Goal: Task Accomplishment & Management: Manage account settings

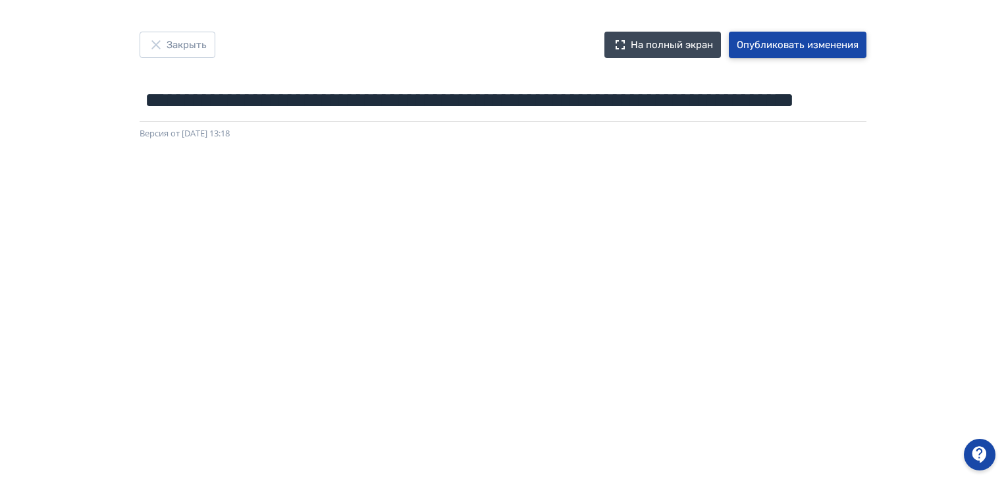
click at [823, 46] on font "Опубликовать изменения" at bounding box center [798, 45] width 122 height 12
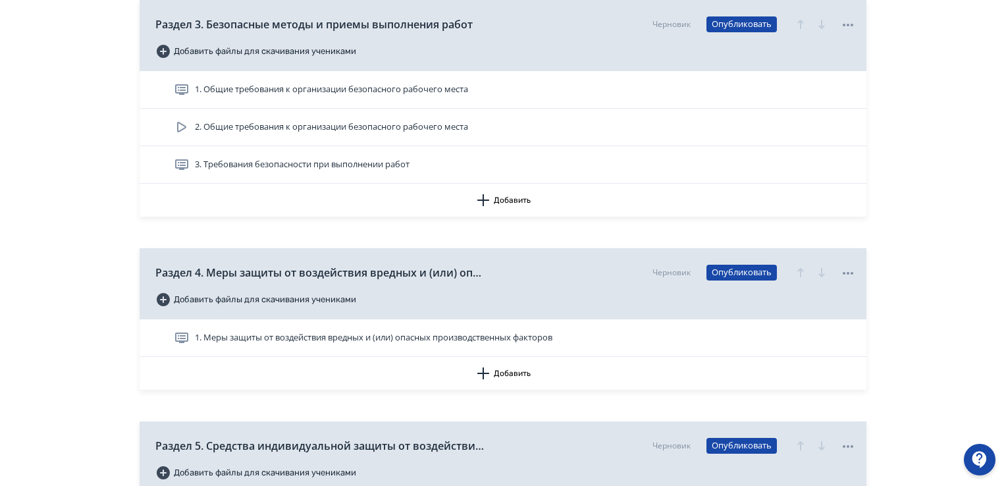
scroll to position [856, 0]
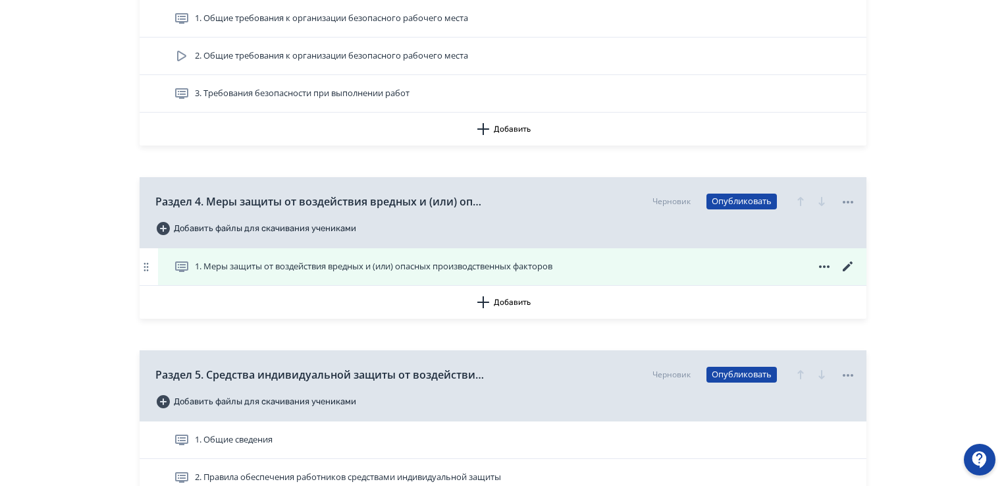
click at [468, 266] on font "1. Меры защиты от воздействия вредных и (или) опасных производственных факторов" at bounding box center [374, 266] width 358 height 12
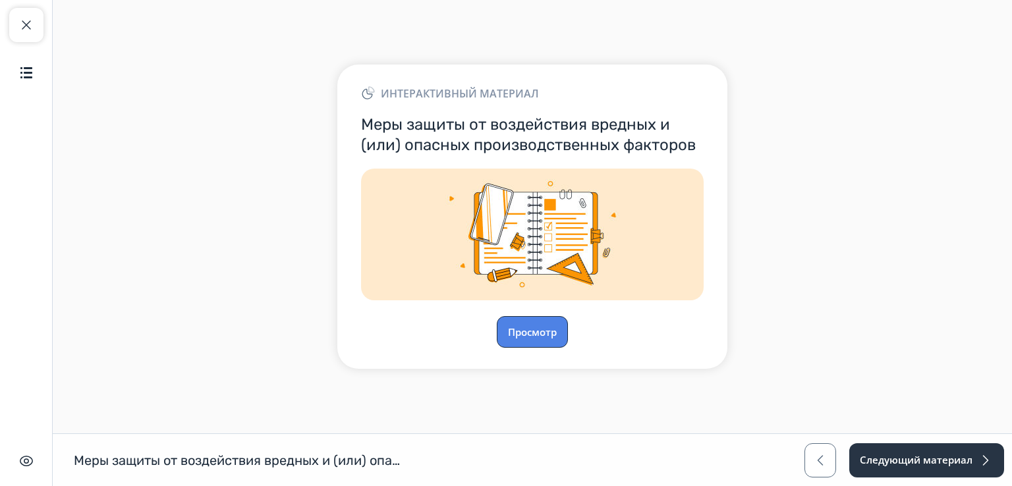
click at [531, 329] on button "Просмотр" at bounding box center [532, 332] width 71 height 32
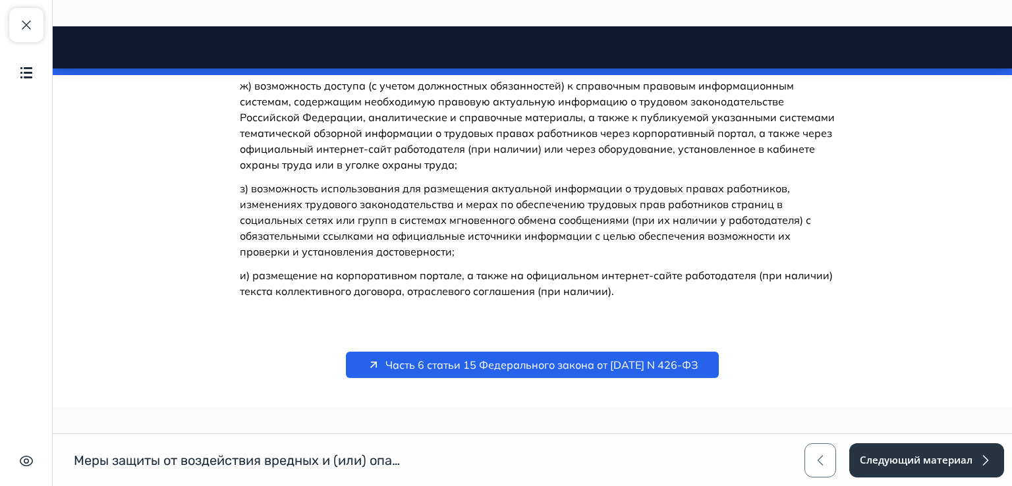
scroll to position [2117, 0]
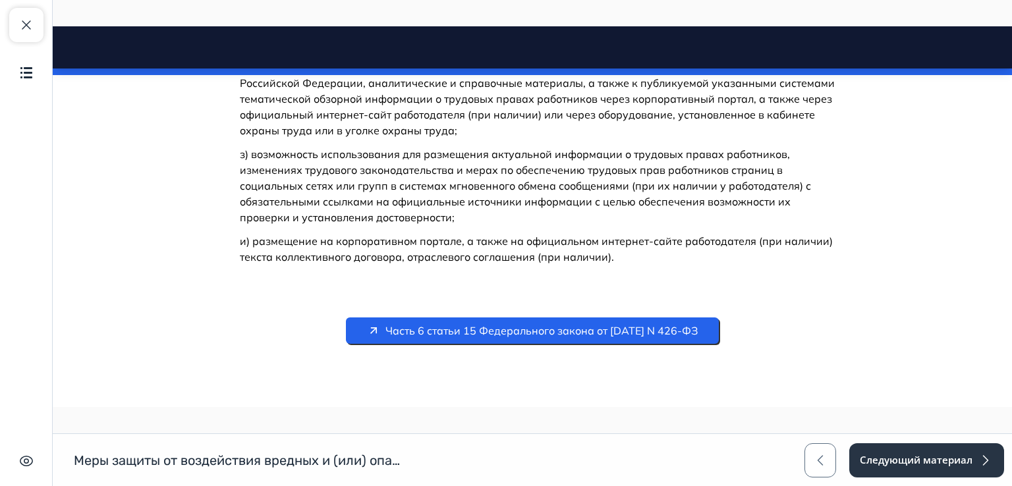
click at [543, 329] on span "Часть 6 статьи 15 Федерального закона от [DATE] N 426-ФЗ" at bounding box center [541, 331] width 312 height 16
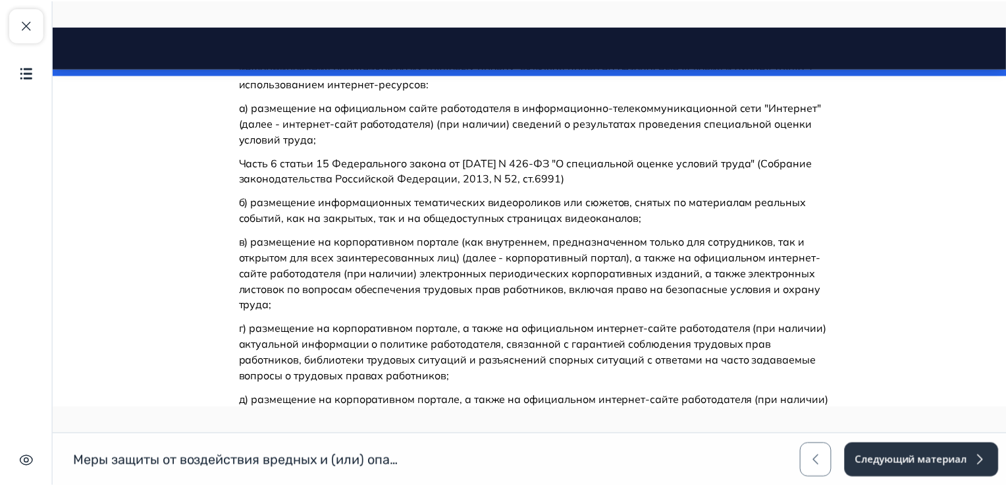
scroll to position [997, 0]
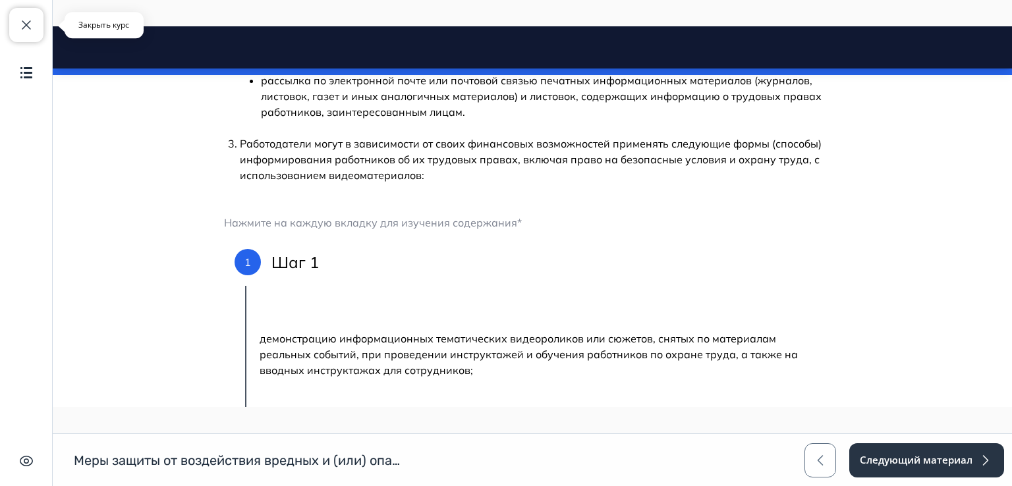
click at [29, 17] on span "button" at bounding box center [26, 25] width 16 height 16
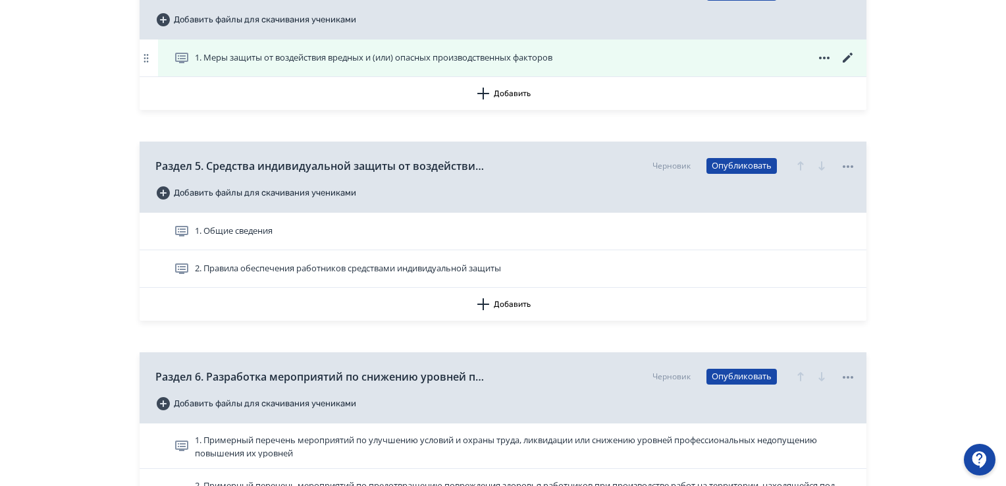
scroll to position [988, 0]
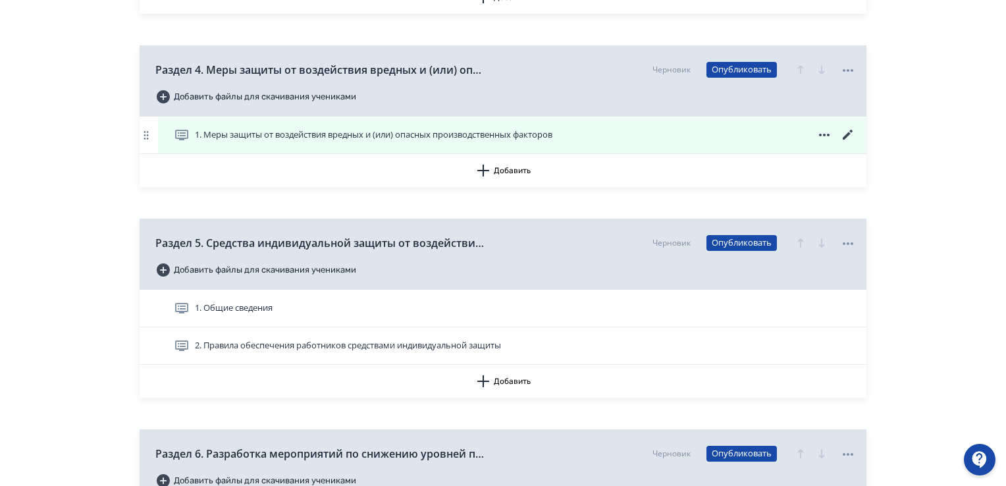
click at [846, 133] on icon at bounding box center [848, 135] width 16 height 16
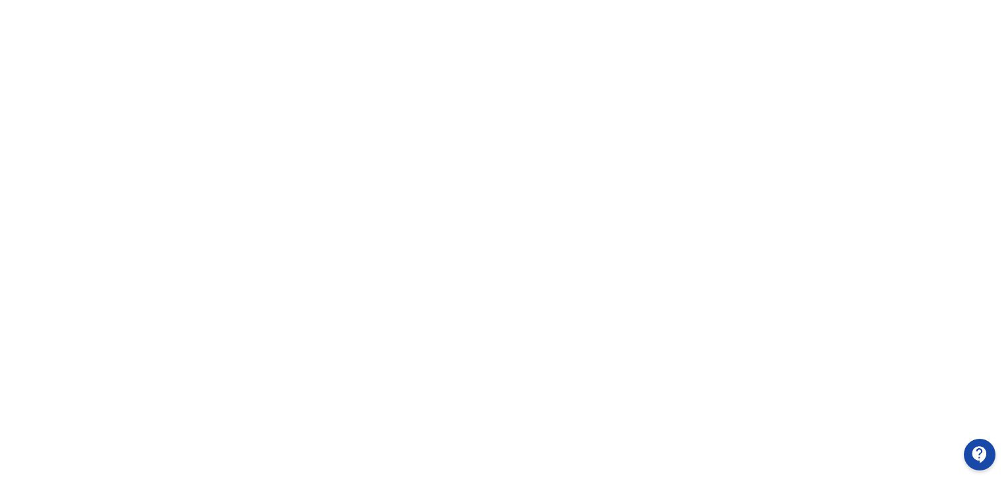
scroll to position [0, 3]
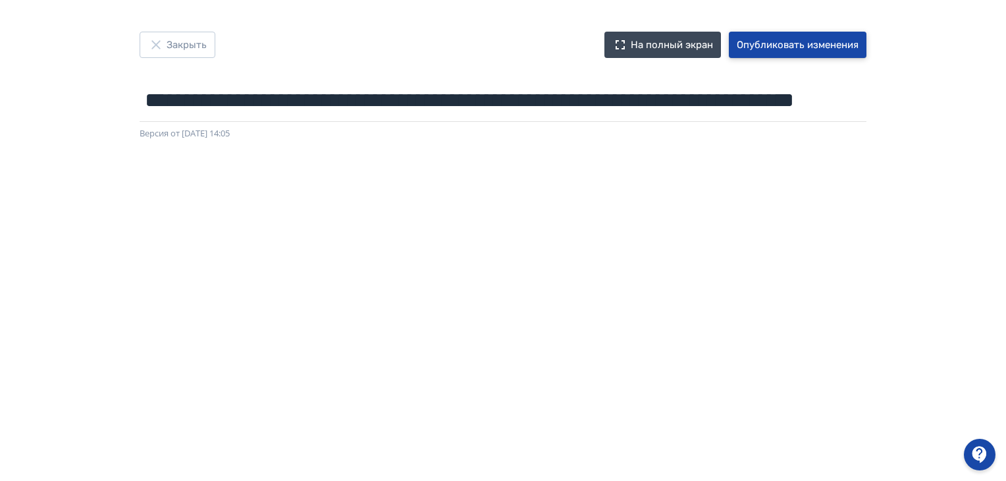
click at [790, 40] on font "Опубликовать изменения" at bounding box center [798, 45] width 122 height 12
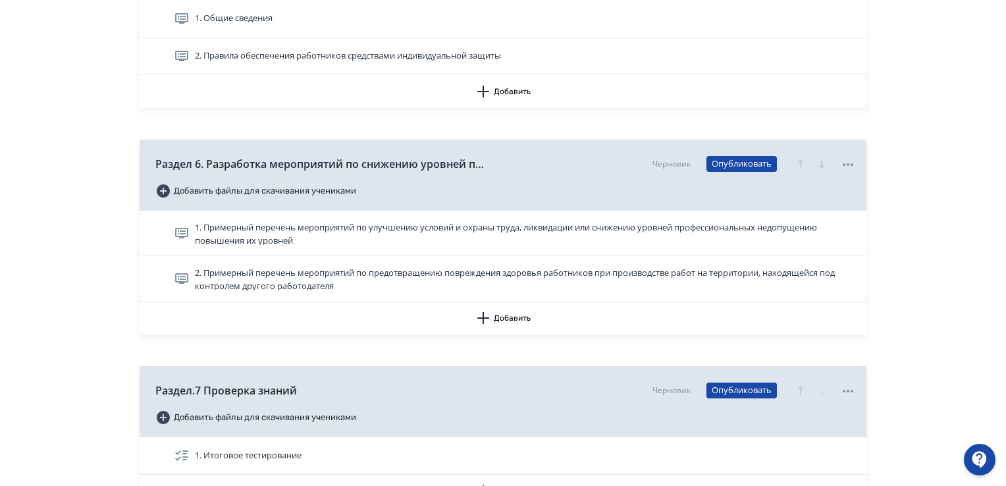
scroll to position [1383, 0]
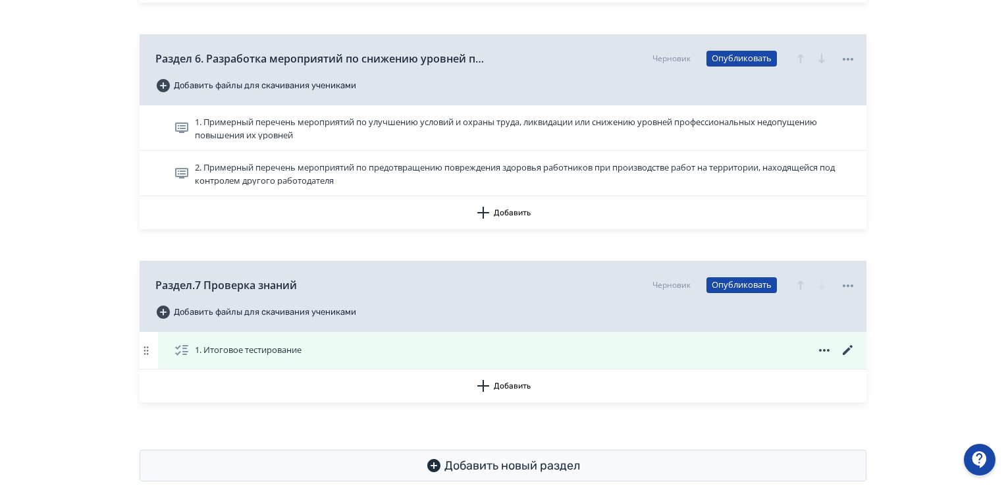
click at [248, 354] on font "1. Итоговое тестирование" at bounding box center [248, 350] width 107 height 12
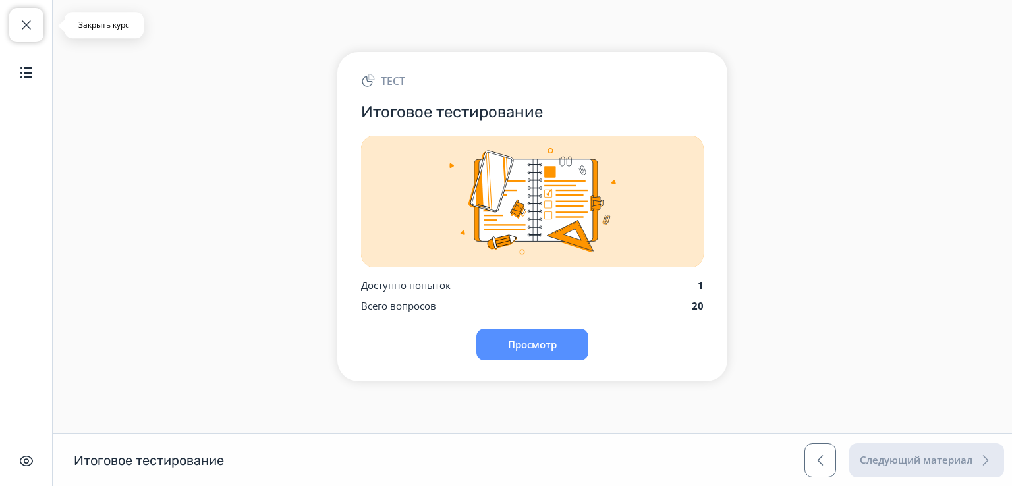
click at [29, 26] on span "button" at bounding box center [26, 25] width 16 height 16
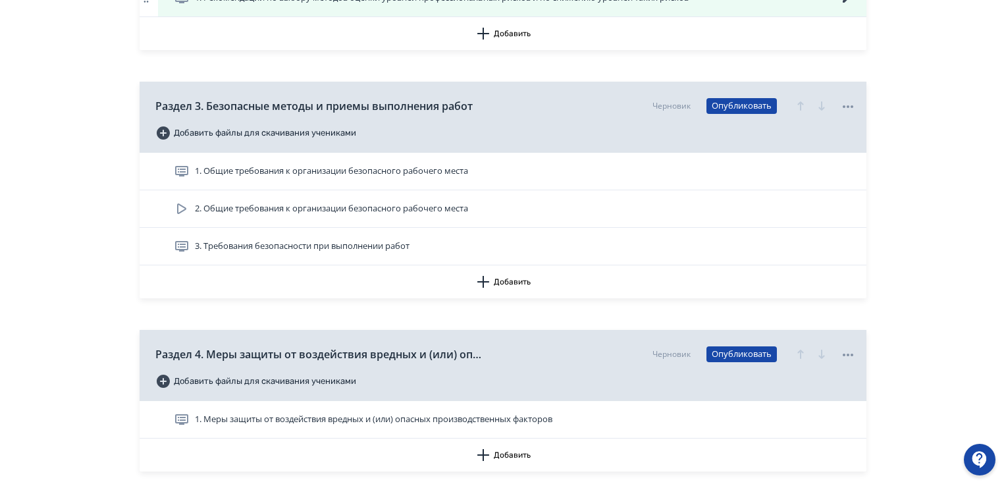
scroll to position [790, 0]
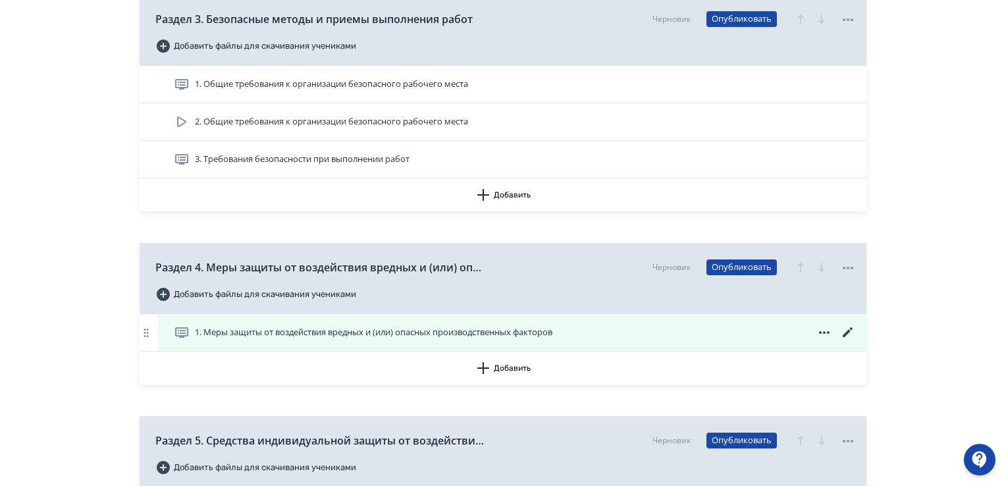
click at [852, 331] on icon at bounding box center [848, 333] width 16 height 16
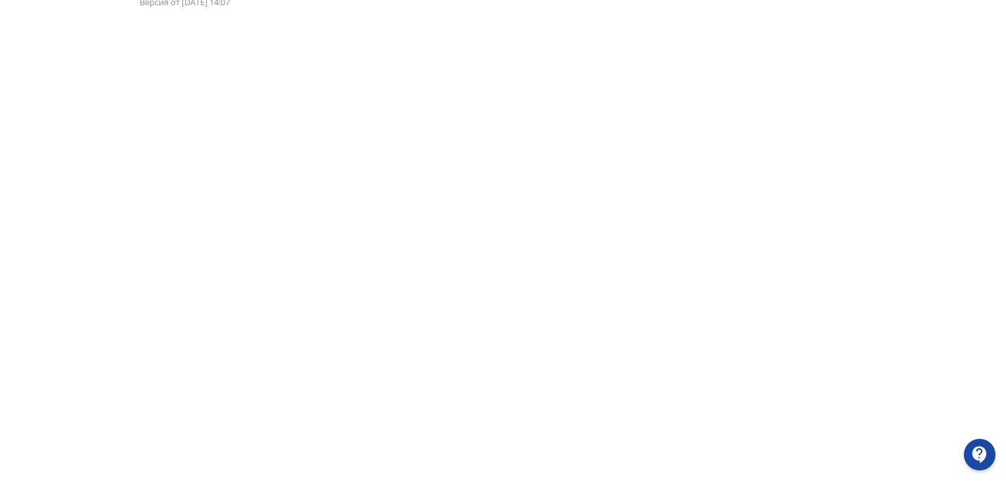
scroll to position [0, 3]
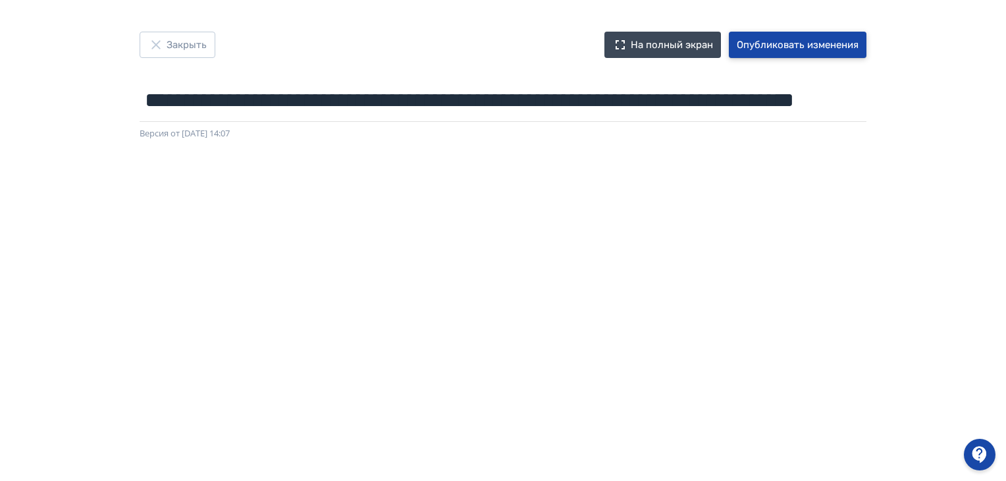
click at [846, 51] on font "Опубликовать изменения" at bounding box center [798, 45] width 122 height 15
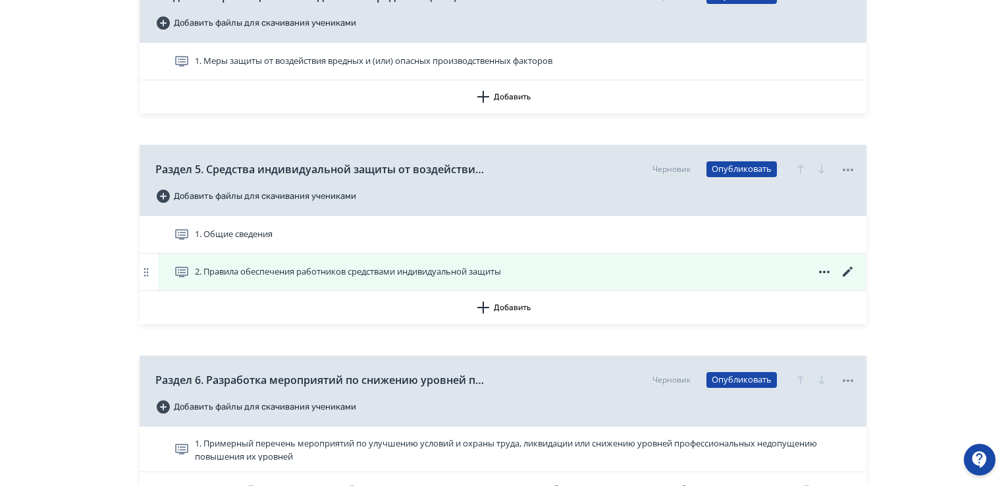
scroll to position [1016, 0]
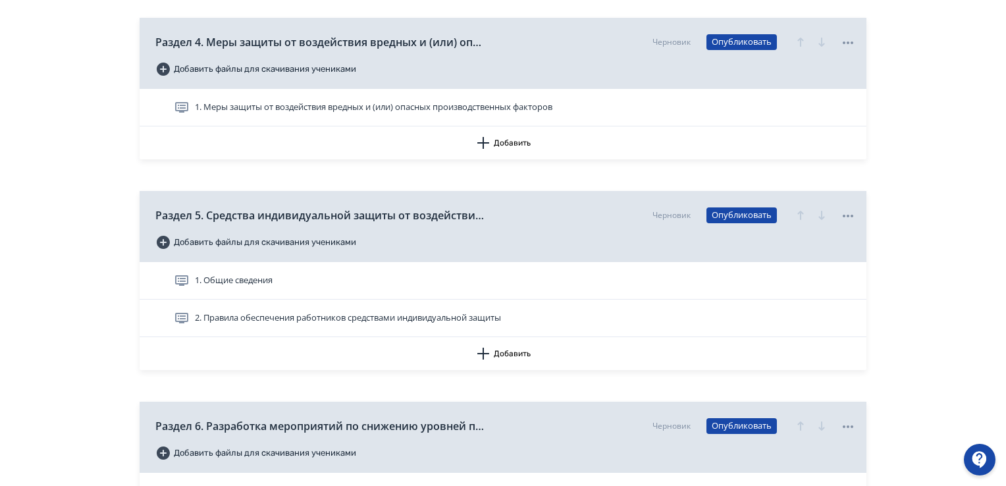
drag, startPoint x: 468, startPoint y: 109, endPoint x: 485, endPoint y: 111, distance: 16.7
click at [469, 109] on font "1. Меры защиты от воздействия вредных и (или) опасных производственных факторов" at bounding box center [374, 107] width 358 height 12
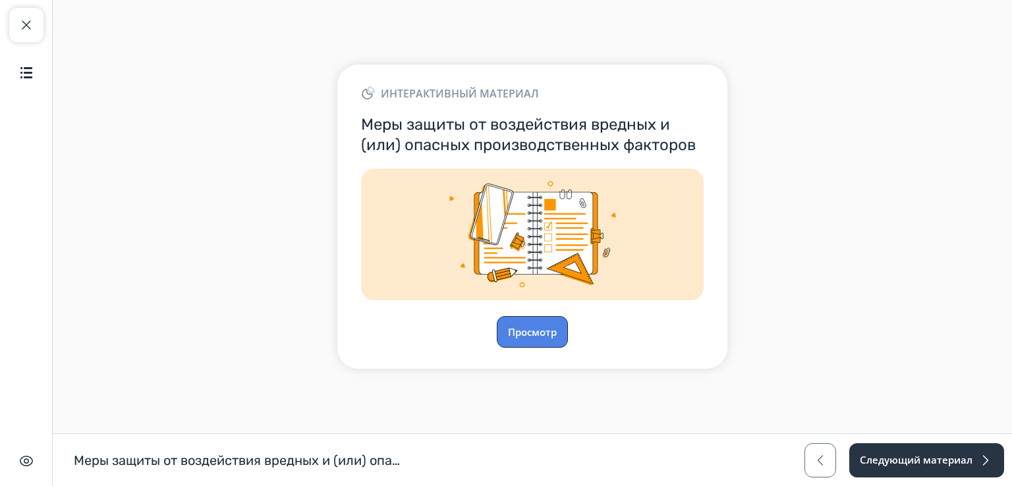
click at [537, 330] on font "Просмотр" at bounding box center [532, 331] width 49 height 13
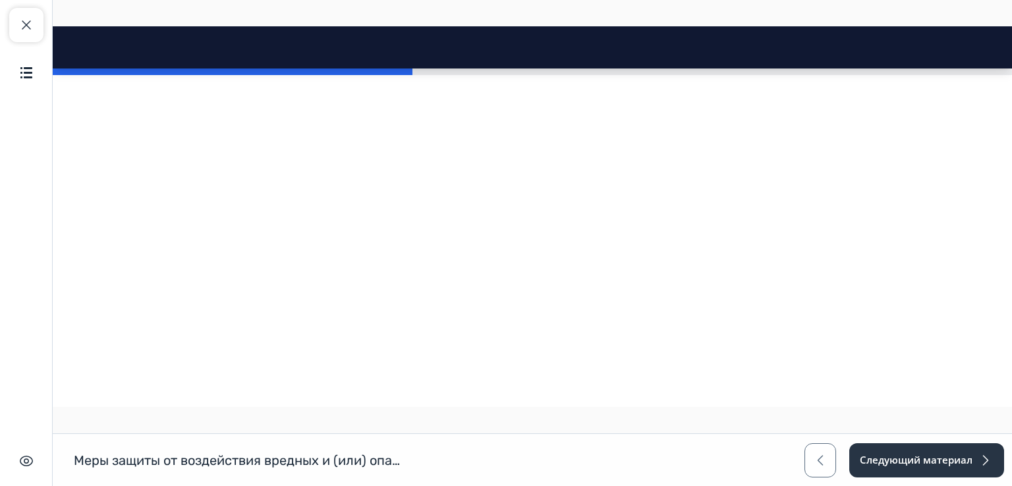
scroll to position [2991, 0]
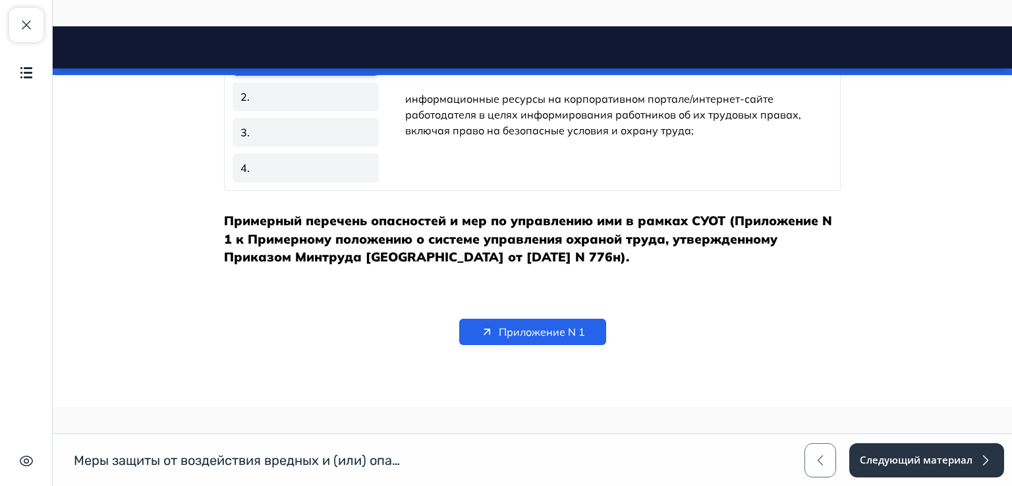
drag, startPoint x: 1006, startPoint y: 101, endPoint x: 906, endPoint y: 459, distance: 372.0
click at [532, 327] on span "Приложение N 1" at bounding box center [542, 332] width 86 height 16
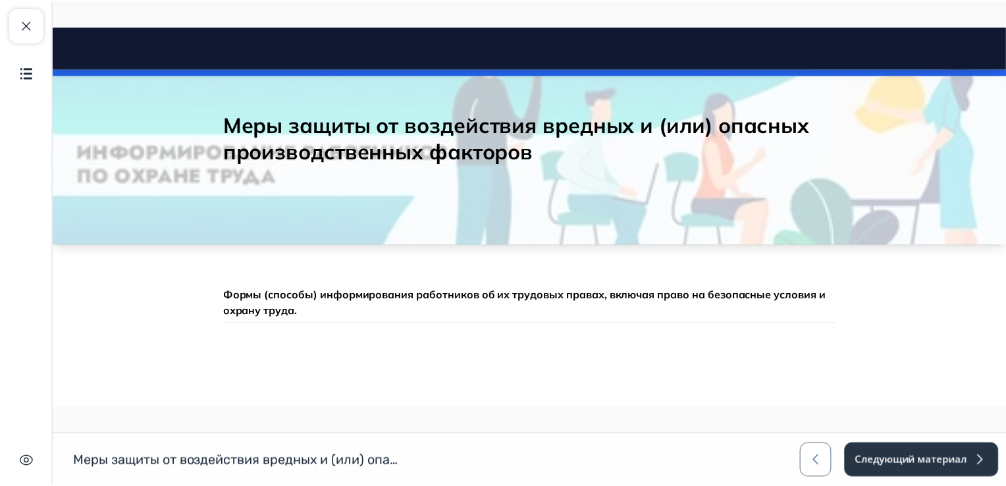
scroll to position [0, 0]
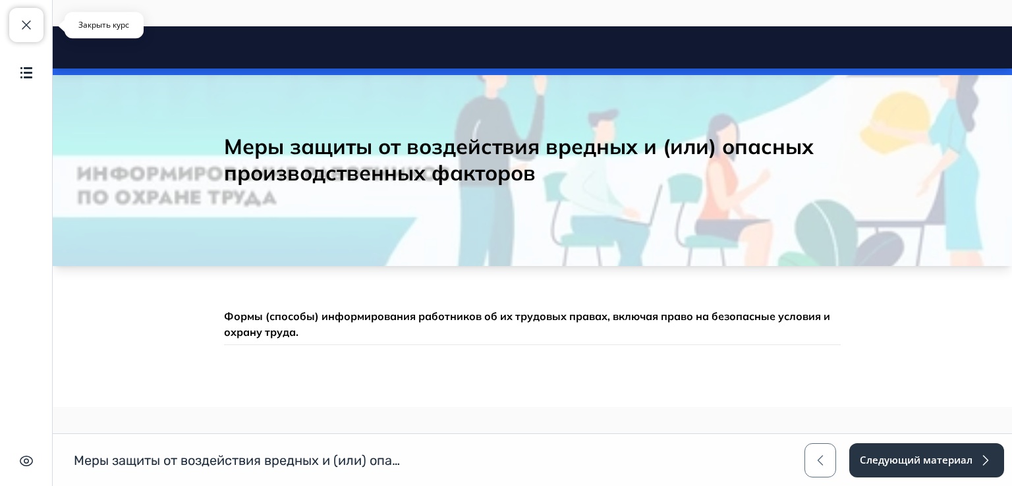
click at [23, 30] on span "button" at bounding box center [26, 25] width 16 height 16
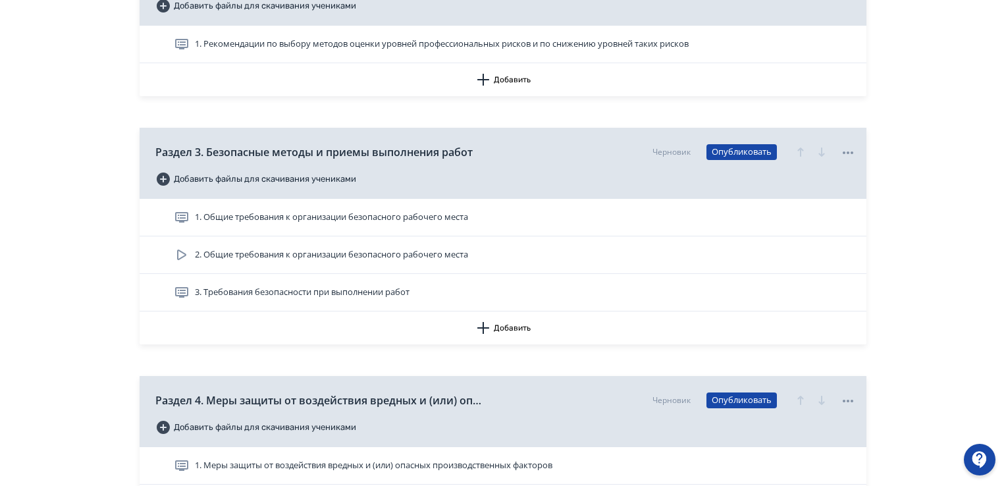
scroll to position [659, 0]
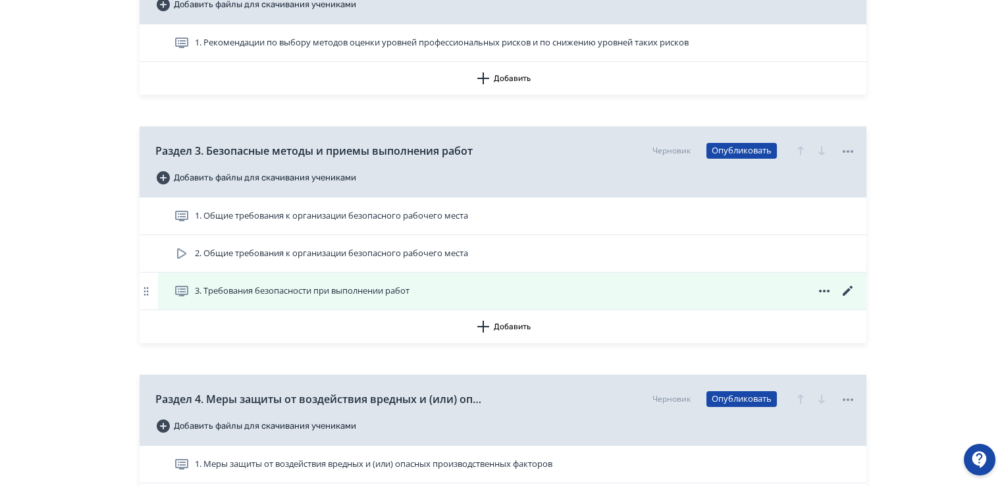
click at [310, 289] on font "3. Требования безопасности при выполнении работ" at bounding box center [302, 291] width 215 height 12
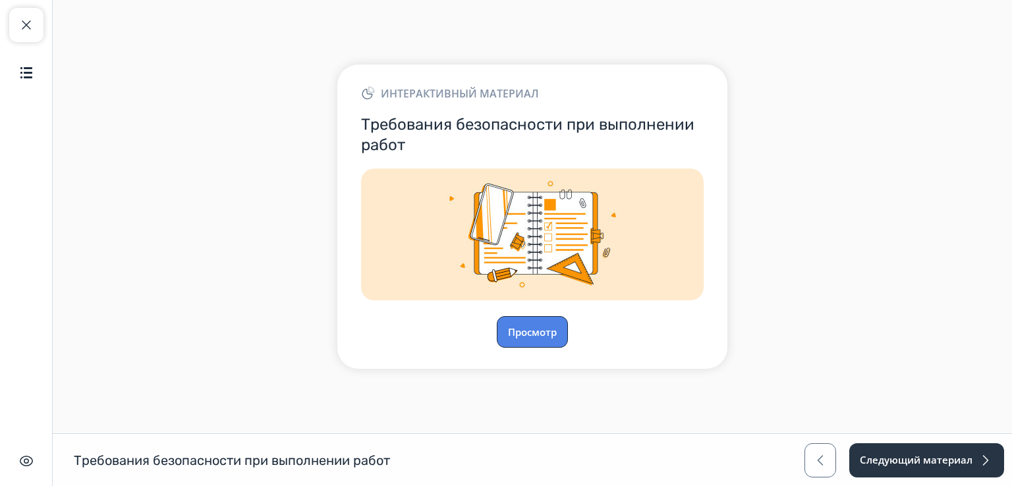
click at [535, 324] on button "Просмотр" at bounding box center [532, 332] width 71 height 32
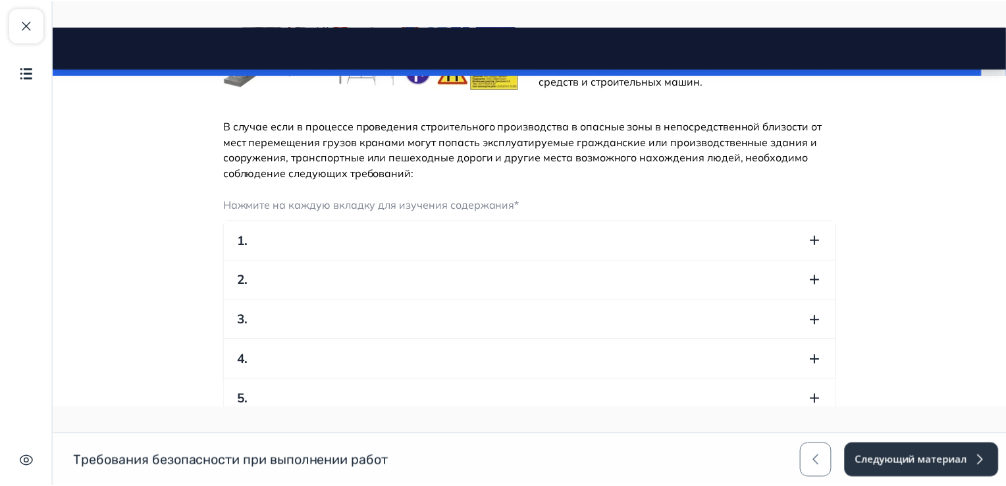
scroll to position [8766, 0]
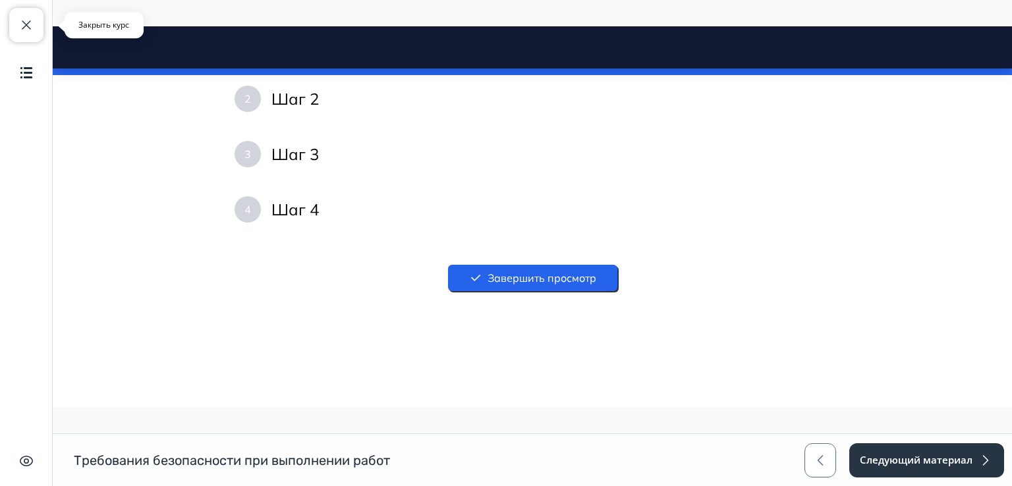
click at [31, 30] on span "button" at bounding box center [26, 25] width 16 height 16
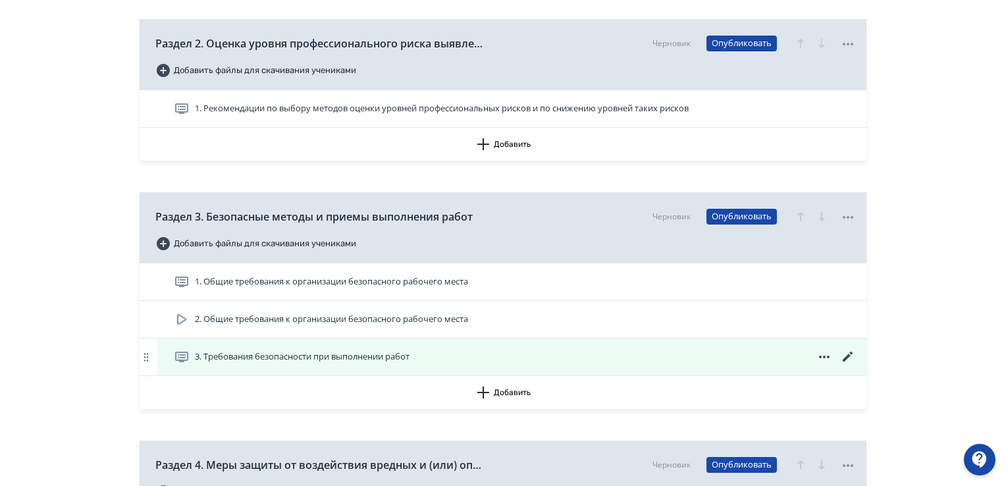
scroll to position [922, 0]
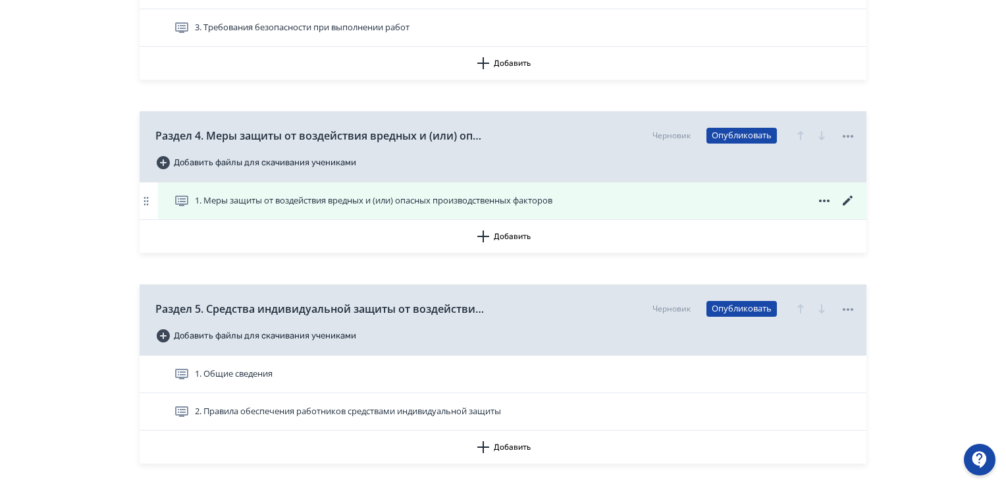
click at [846, 200] on icon at bounding box center [848, 201] width 16 height 16
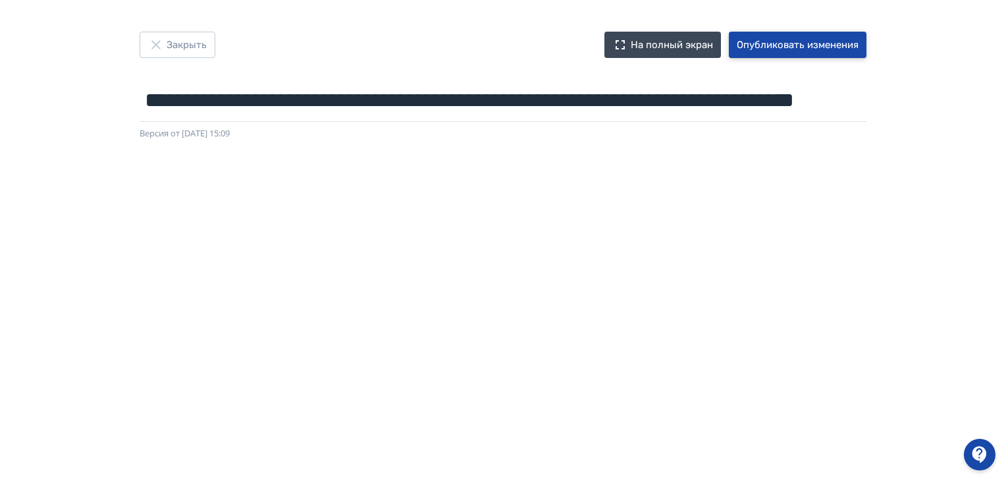
click at [833, 41] on font "Опубликовать изменения" at bounding box center [798, 45] width 122 height 12
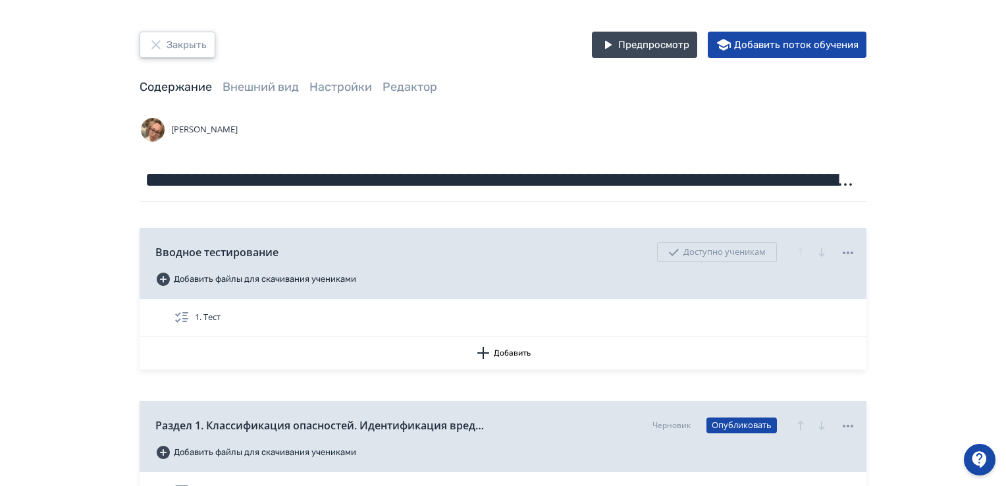
click at [161, 45] on icon "button" at bounding box center [156, 45] width 16 height 16
